Goal: Information Seeking & Learning: Learn about a topic

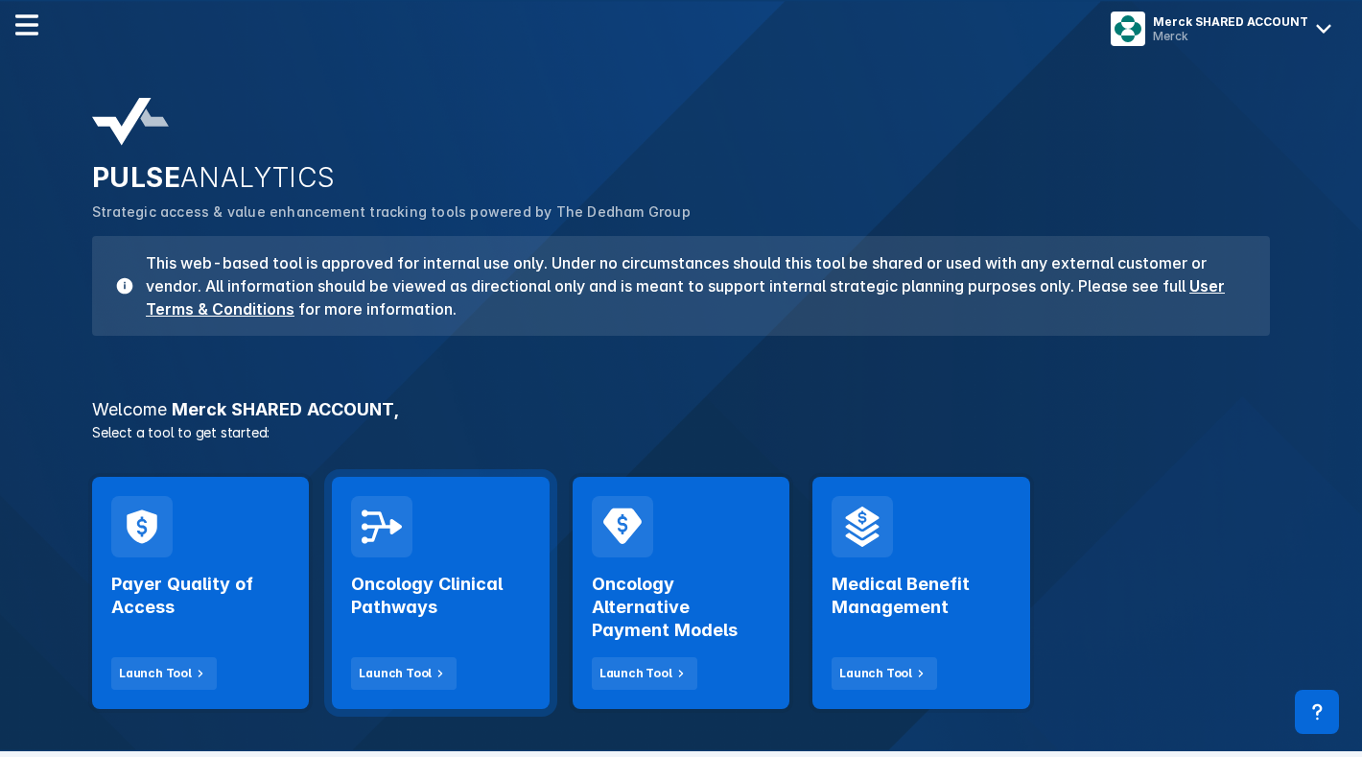
click at [455, 612] on h2 "Oncology Clinical Pathways" at bounding box center [440, 596] width 178 height 46
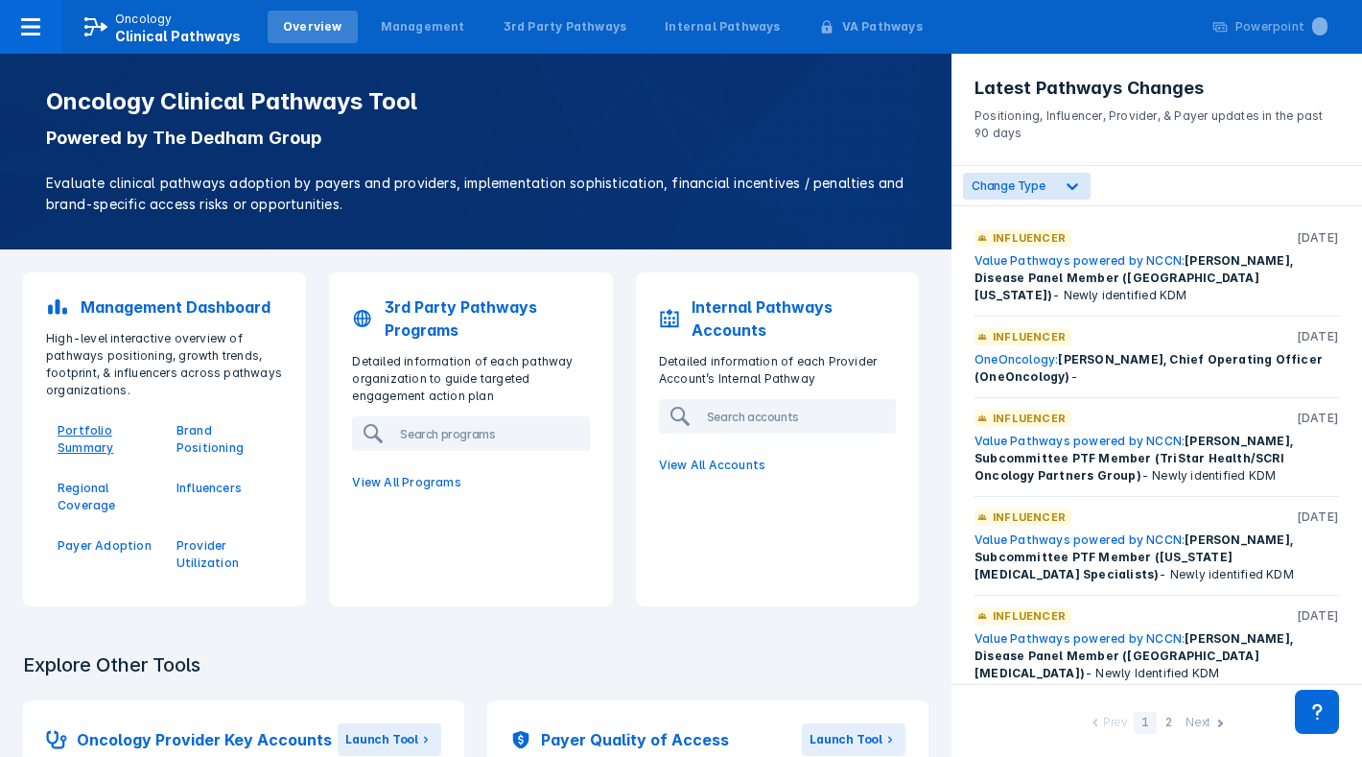
click at [81, 438] on p "Portfolio Summary" at bounding box center [106, 439] width 96 height 35
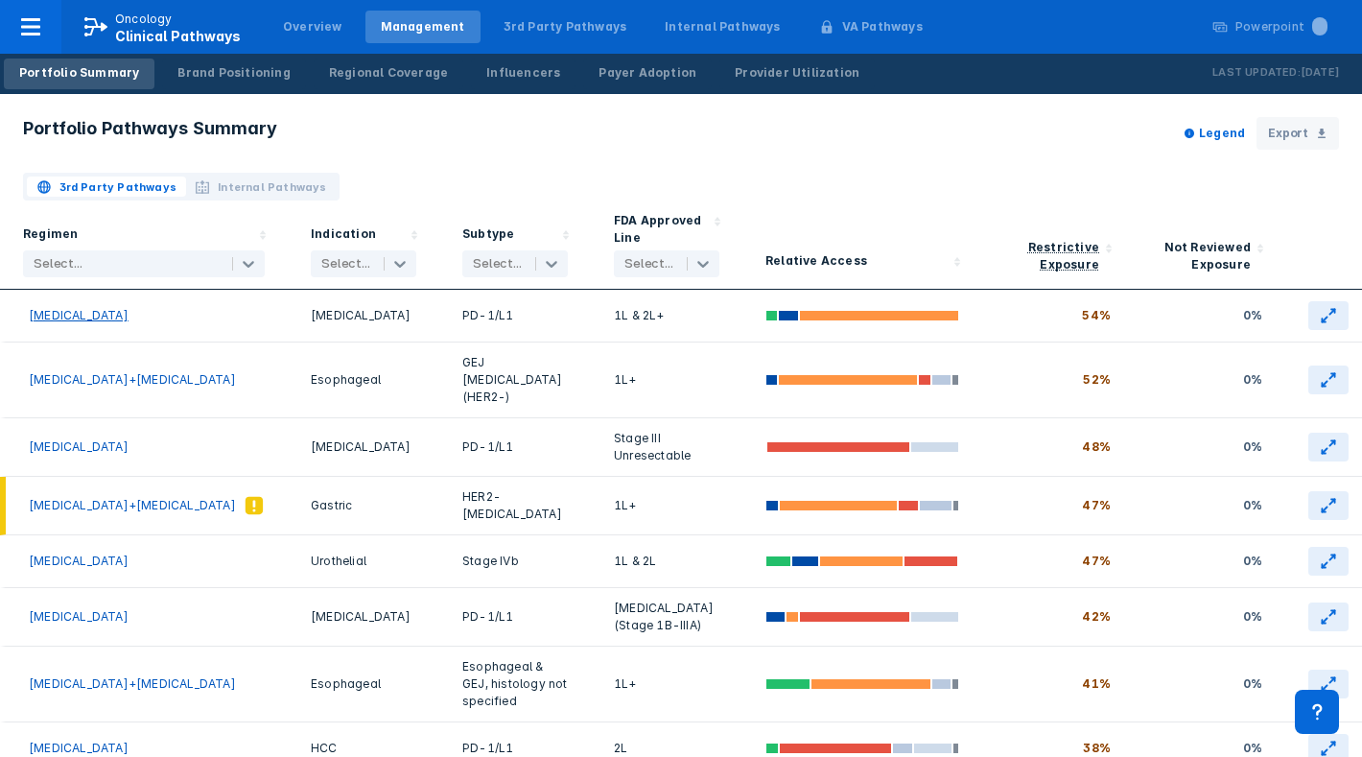
click at [56, 317] on span "[MEDICAL_DATA]" at bounding box center [79, 315] width 100 height 14
click at [91, 381] on span "[MEDICAL_DATA]+[MEDICAL_DATA]" at bounding box center [132, 379] width 207 height 14
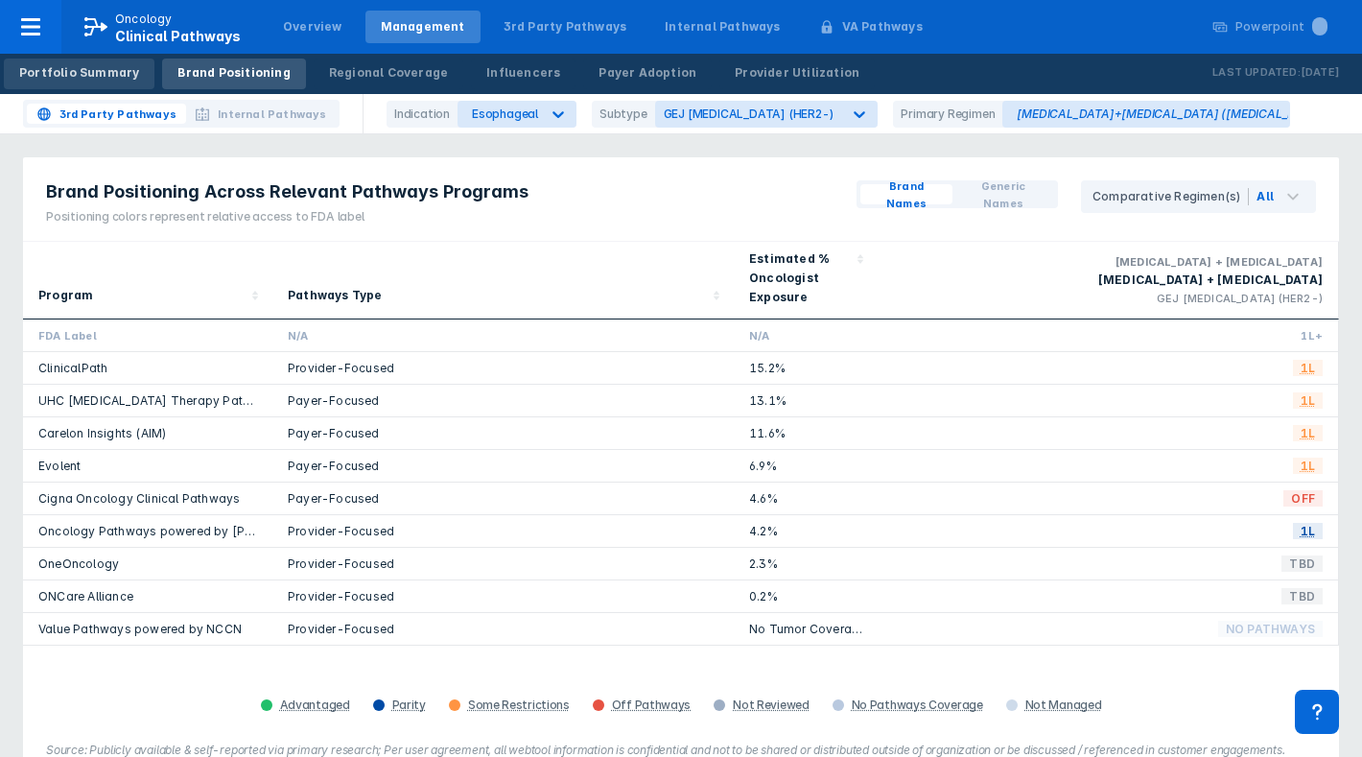
click at [80, 83] on link "Portfolio Summary" at bounding box center [79, 74] width 151 height 31
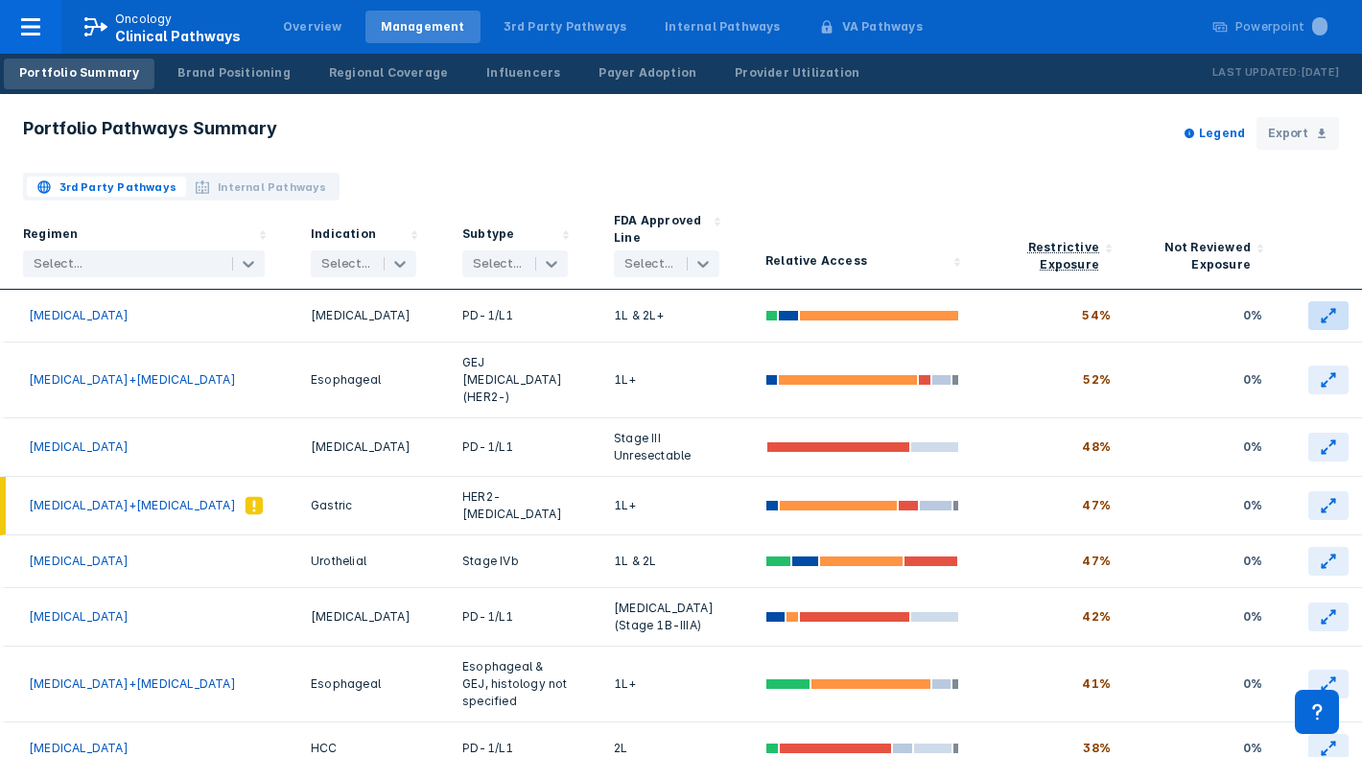
click at [1313, 315] on button at bounding box center [1329, 315] width 40 height 29
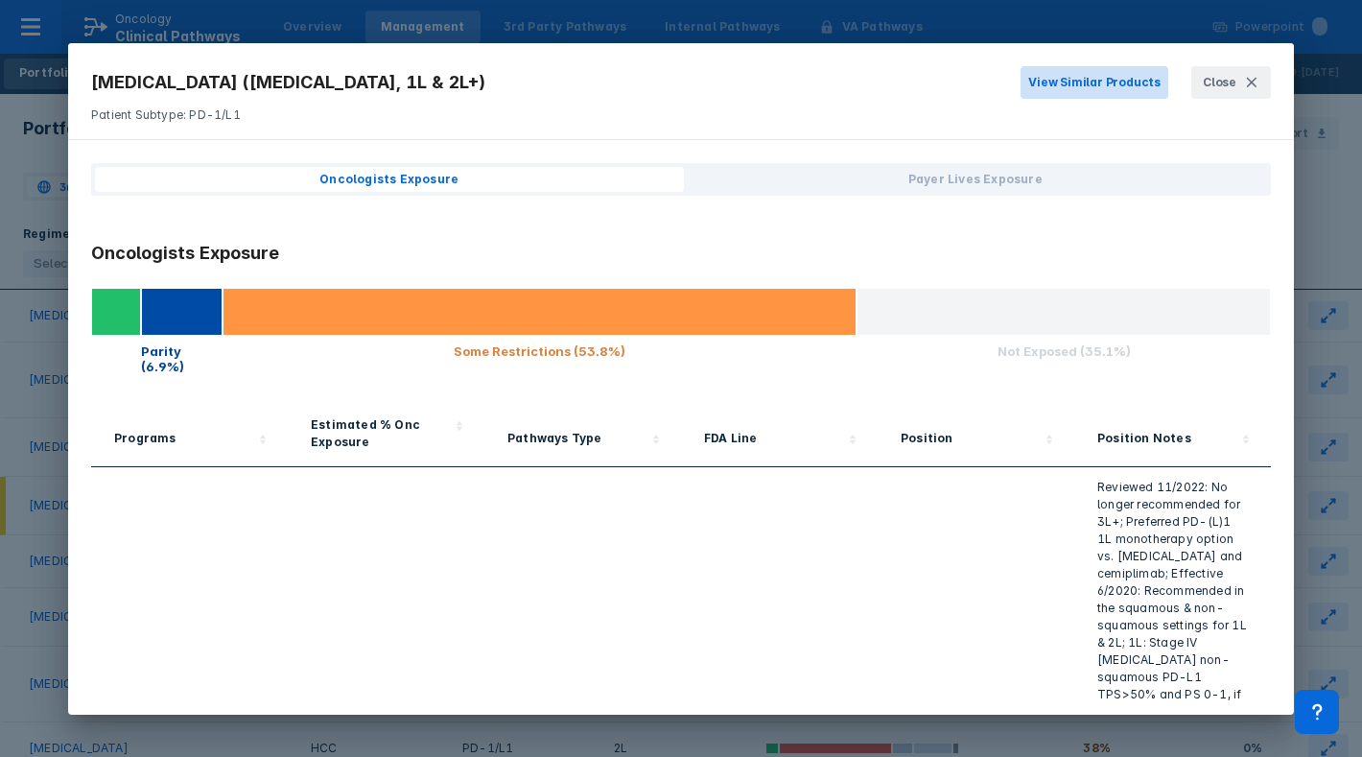
click at [1081, 87] on button "View Similar Products" at bounding box center [1095, 82] width 148 height 33
click at [1248, 90] on button "Close" at bounding box center [1232, 82] width 80 height 33
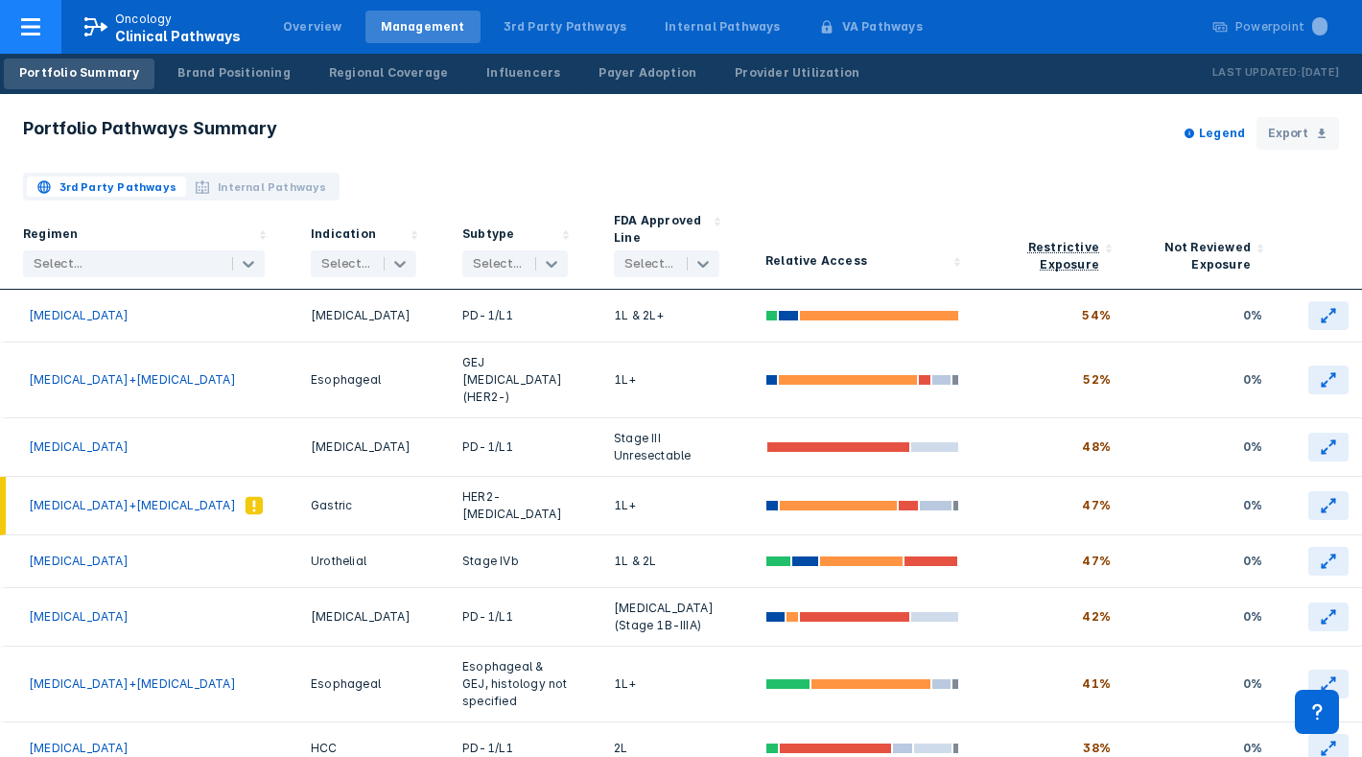
click at [29, 26] on icon at bounding box center [30, 26] width 19 height 17
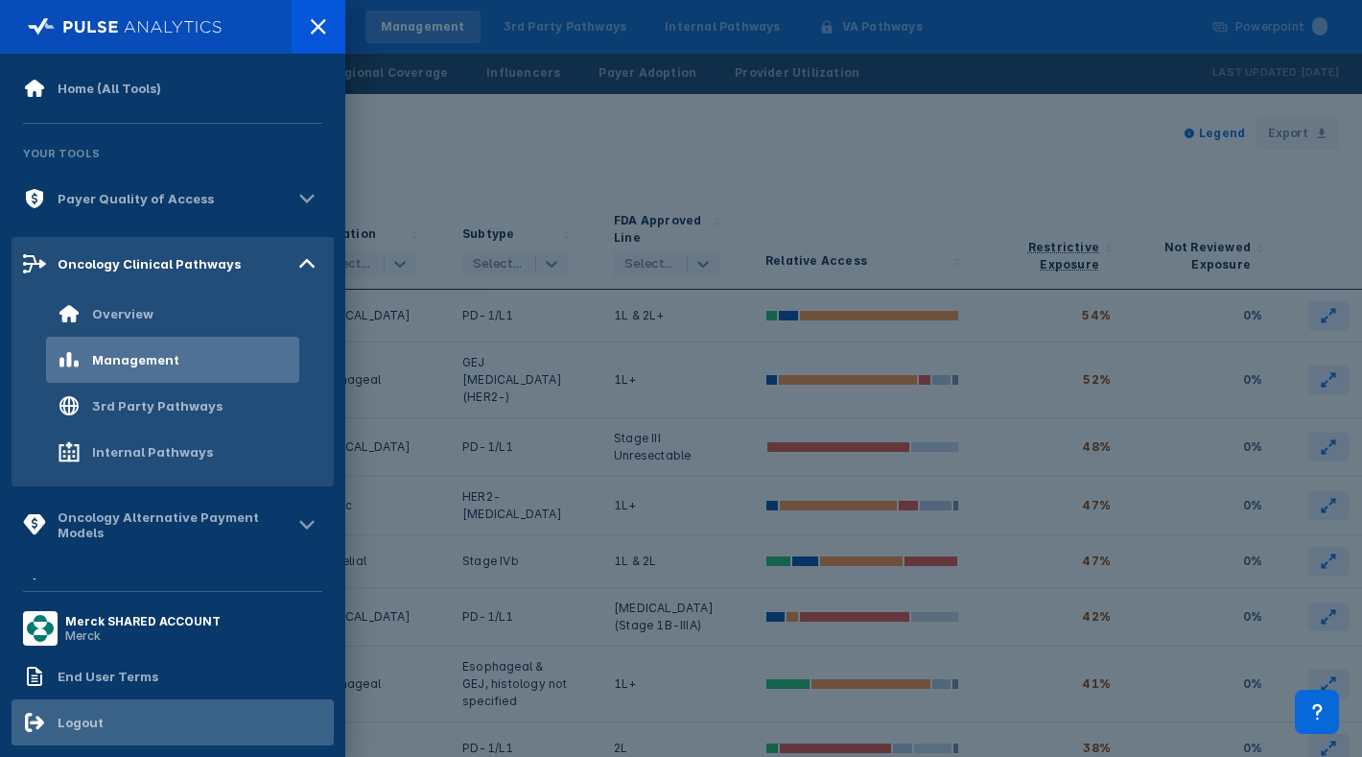
click at [74, 733] on div "Logout" at bounding box center [63, 722] width 81 height 23
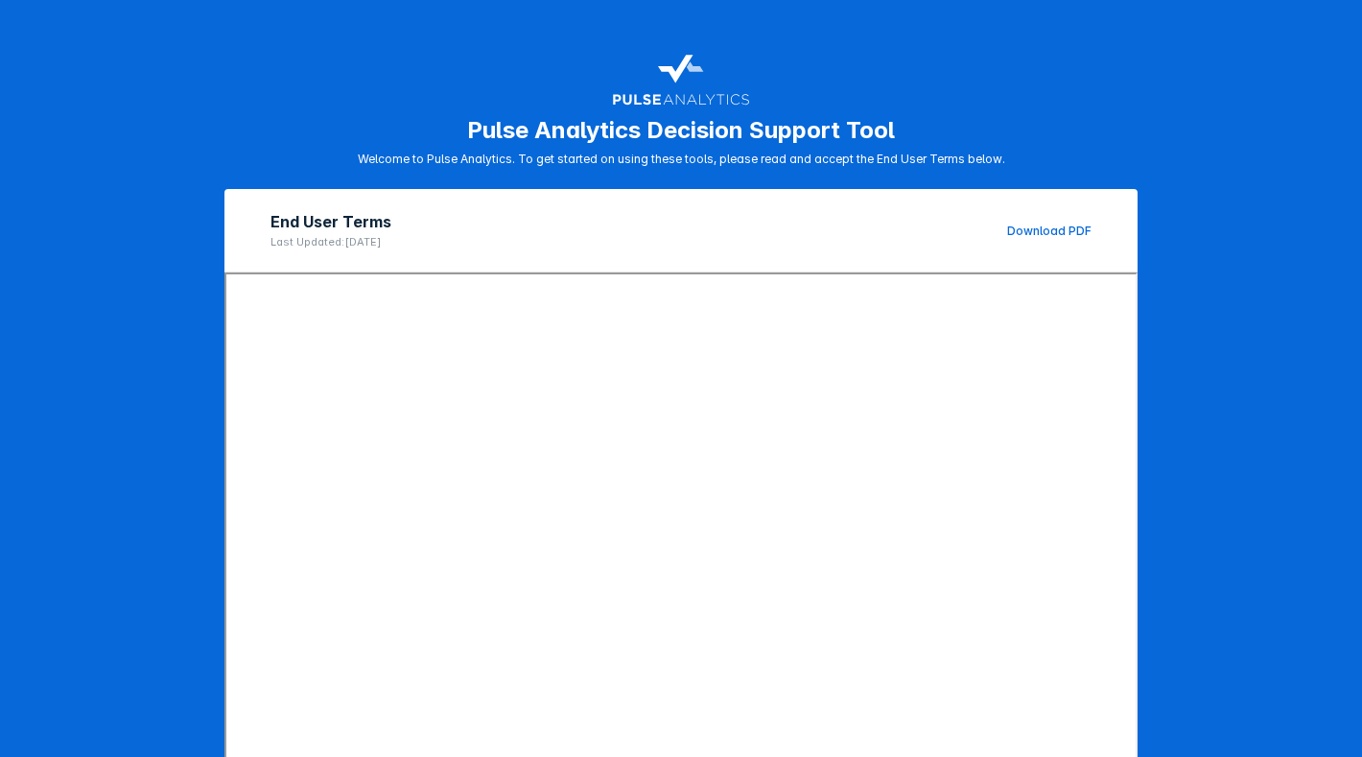
scroll to position [155, 0]
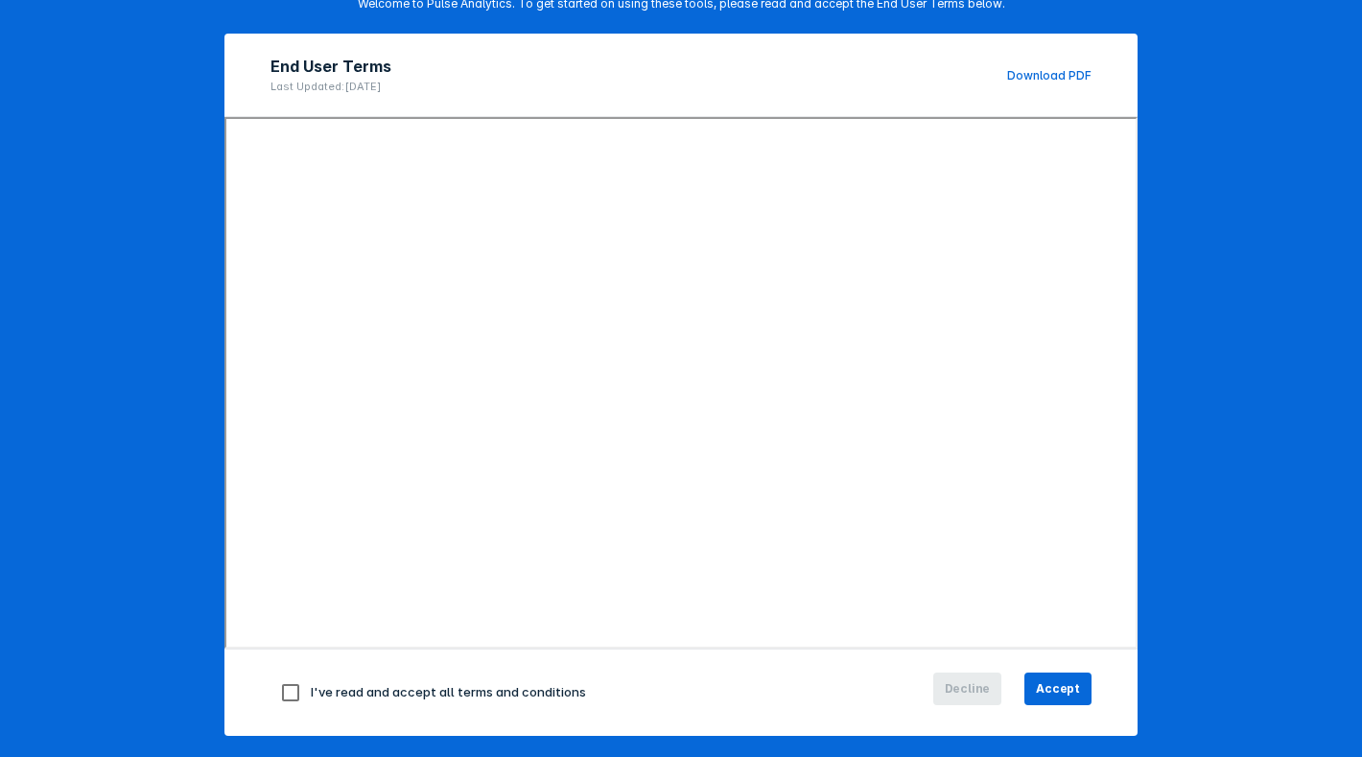
click at [292, 699] on input "checkbox" at bounding box center [291, 693] width 40 height 40
checkbox input "true"
click at [1052, 687] on span "Accept" at bounding box center [1058, 688] width 44 height 17
